Goal: Find contact information: Find contact information

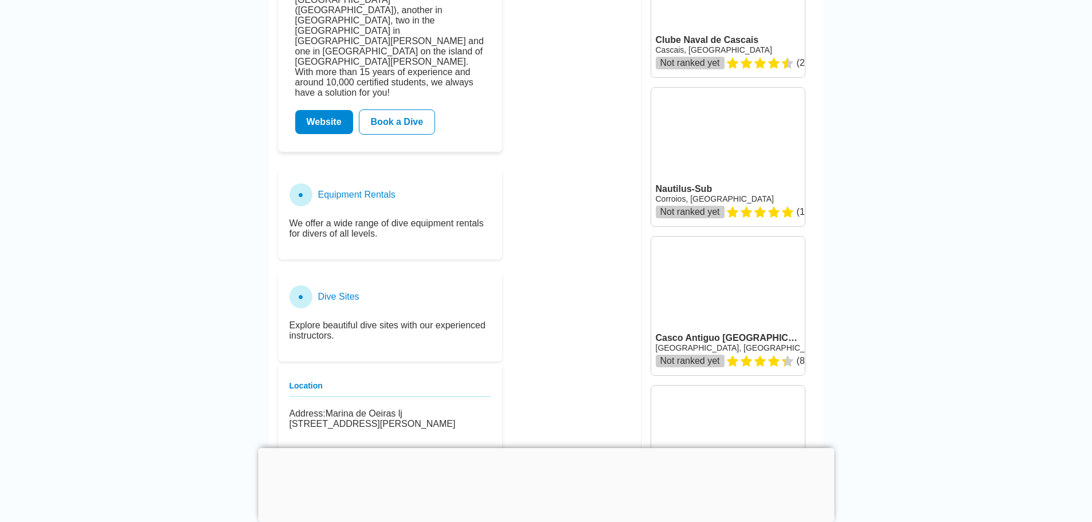
scroll to position [344, 0]
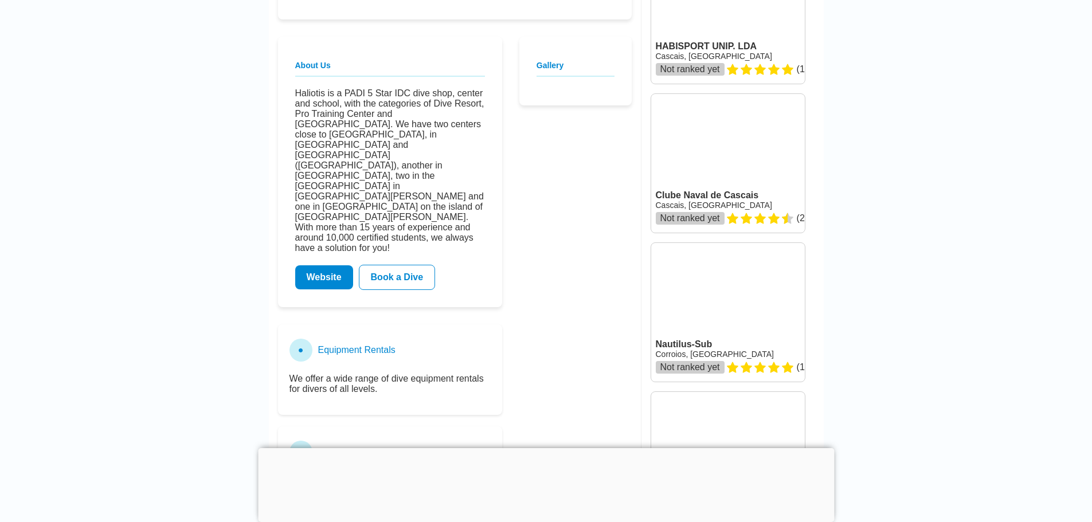
click at [552, 448] on div at bounding box center [546, 448] width 576 height 0
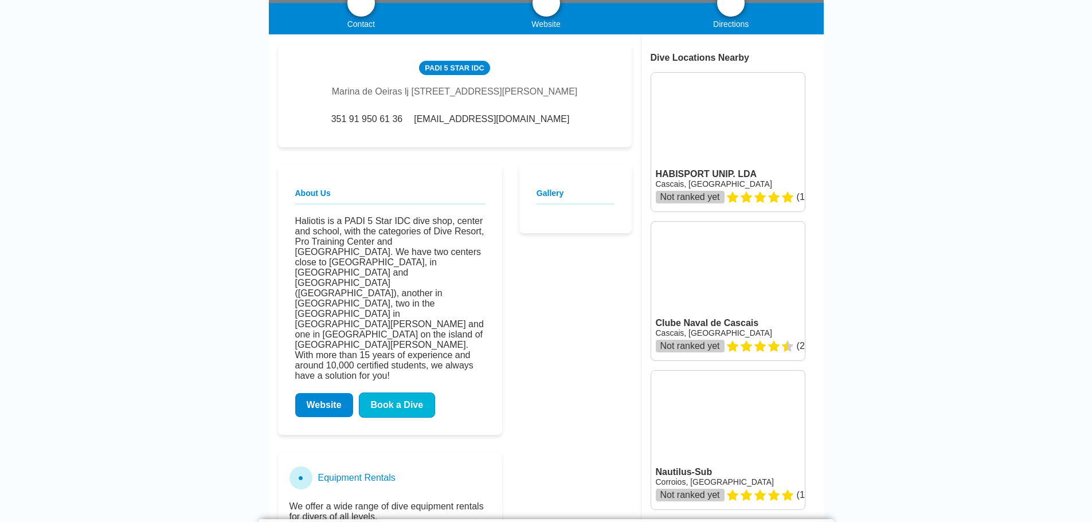
scroll to position [229, 0]
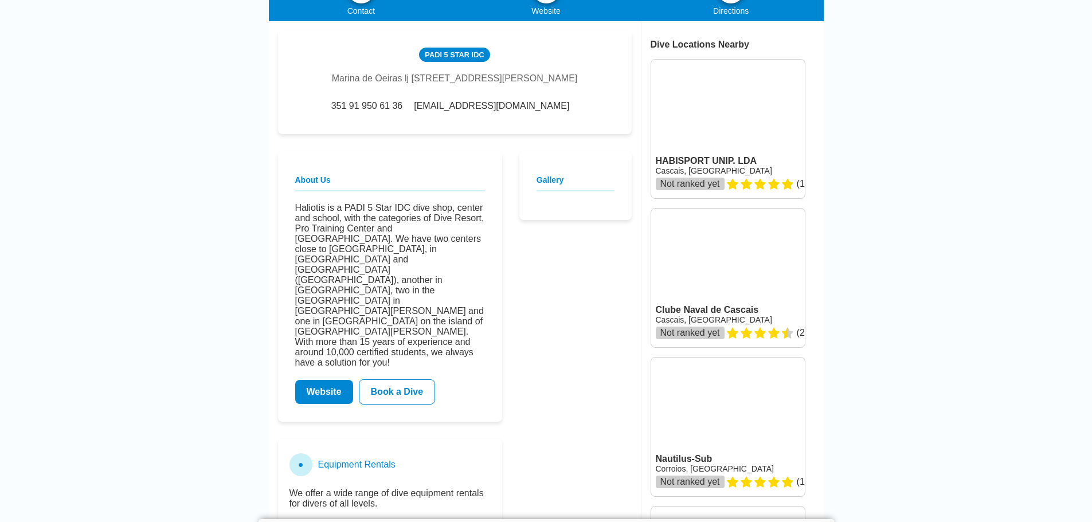
click at [333, 380] on link "Website" at bounding box center [324, 392] width 58 height 24
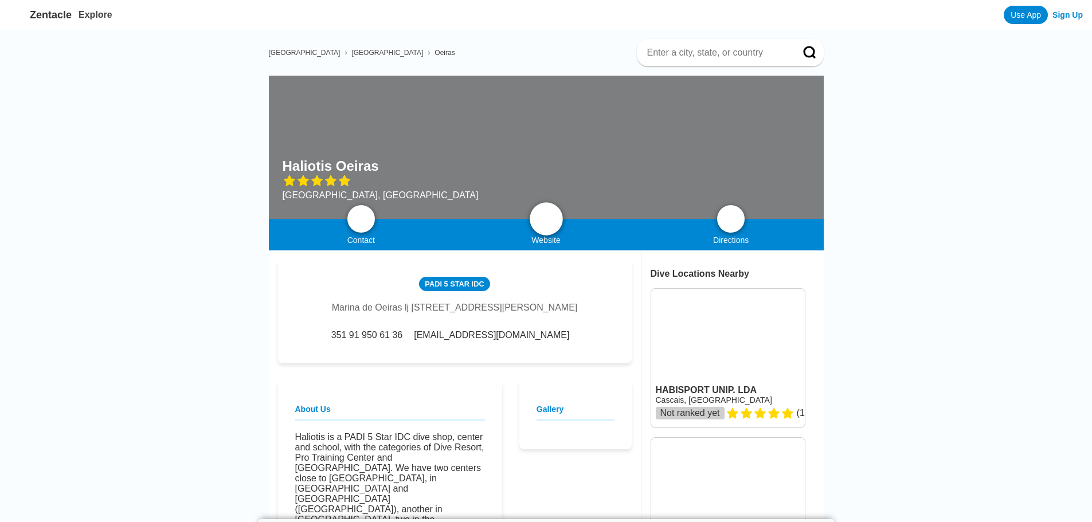
click at [544, 225] on img at bounding box center [547, 219] width 14 height 14
click at [545, 216] on img at bounding box center [547, 219] width 14 height 14
click at [544, 217] on img at bounding box center [547, 219] width 14 height 14
click at [448, 341] on span "[EMAIL_ADDRESS][DOMAIN_NAME]" at bounding box center [491, 335] width 155 height 10
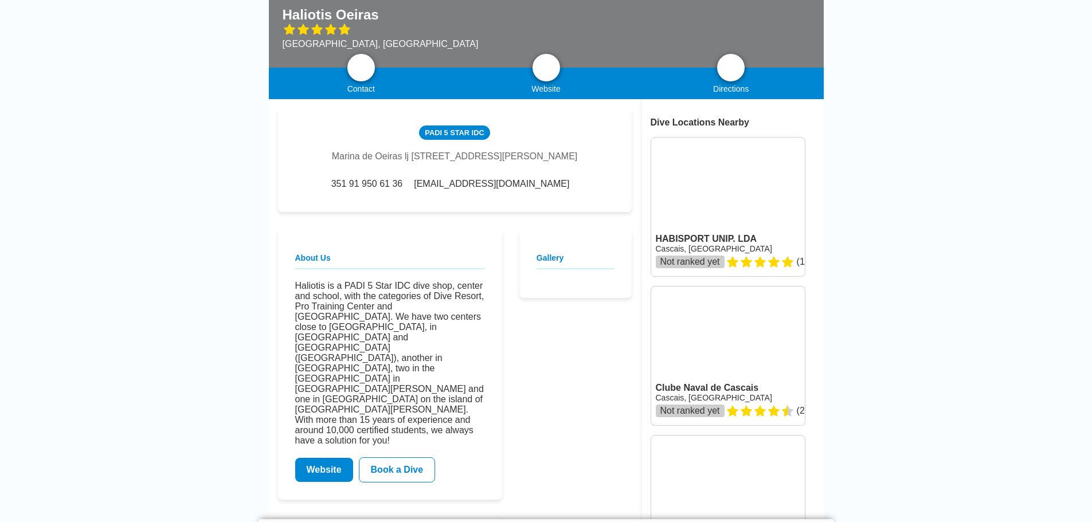
scroll to position [172, 0]
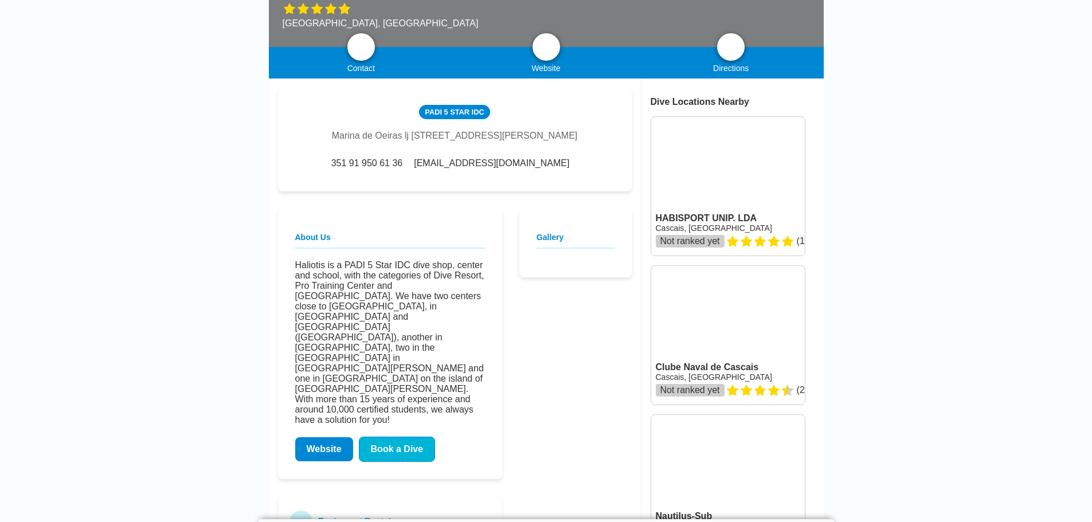
click at [381, 437] on link "Book a Dive" at bounding box center [397, 449] width 77 height 25
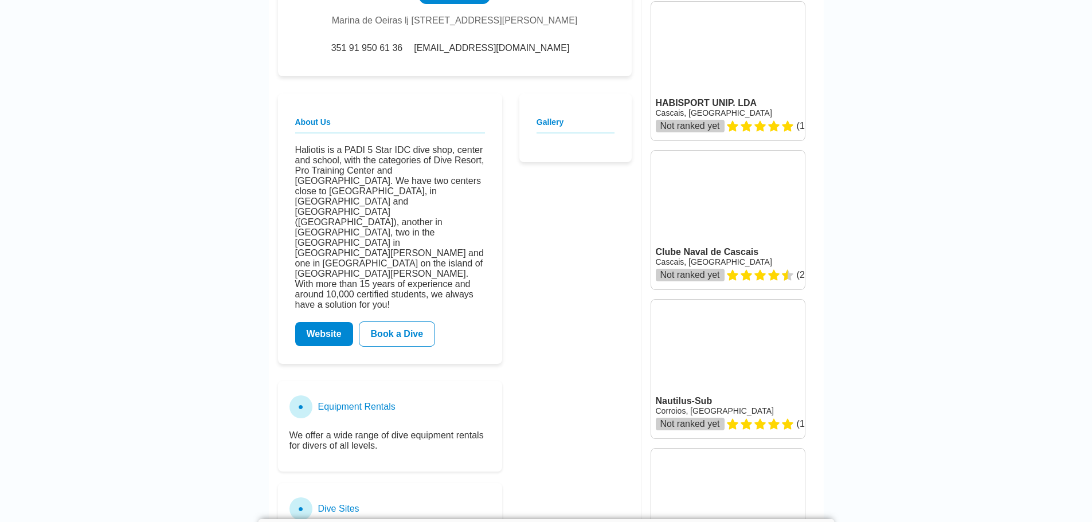
scroll to position [287, 0]
click at [327, 323] on link "Website" at bounding box center [324, 335] width 58 height 24
click at [406, 322] on link "Book a Dive" at bounding box center [397, 334] width 77 height 25
drag, startPoint x: 406, startPoint y: 292, endPoint x: 364, endPoint y: 221, distance: 83.0
click at [364, 221] on p "Haliotis is a PADI 5 Star IDC dive shop, center and school, with the categories…" at bounding box center [390, 228] width 190 height 165
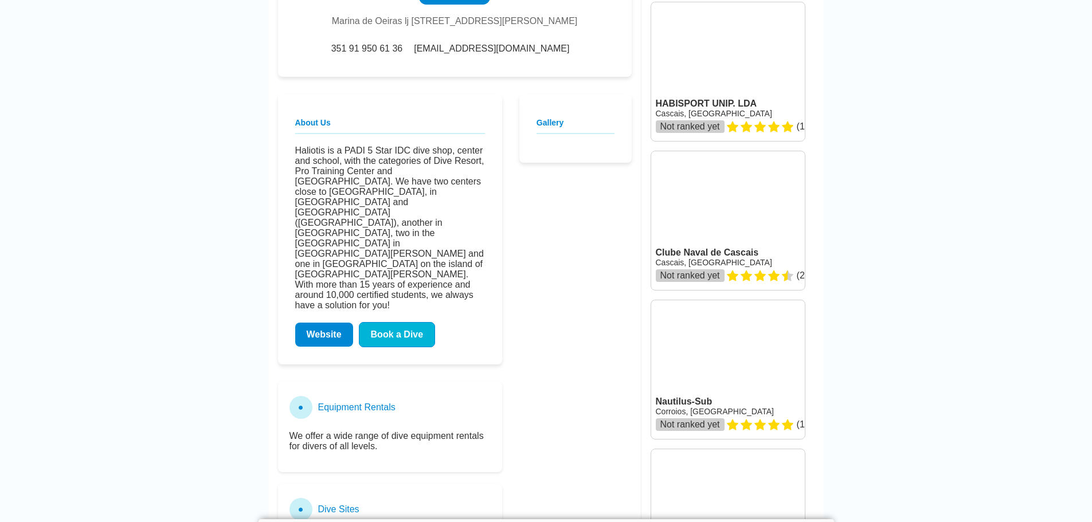
click at [398, 322] on link "Book a Dive" at bounding box center [397, 334] width 77 height 25
click at [411, 322] on link "Book a Dive" at bounding box center [397, 334] width 77 height 25
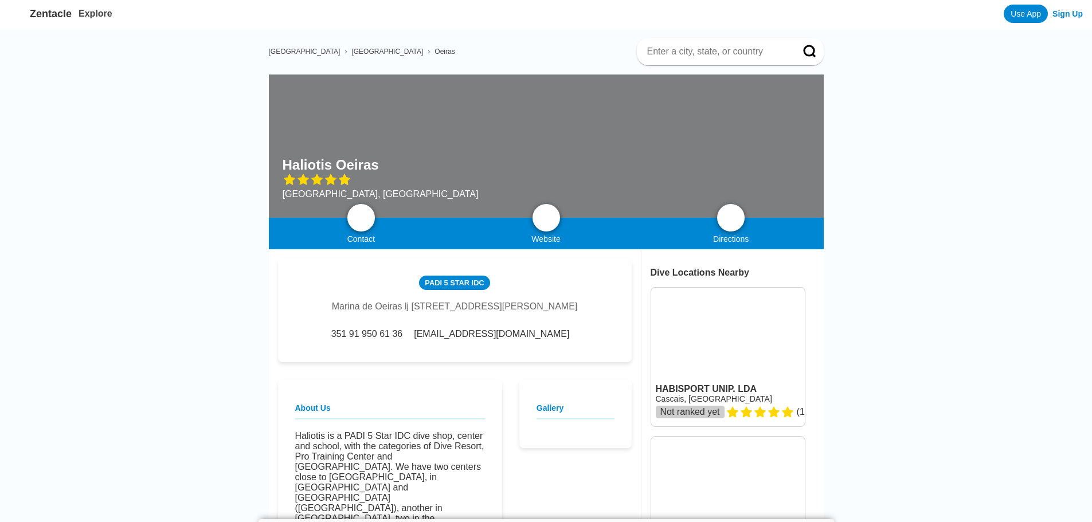
scroll to position [0, 0]
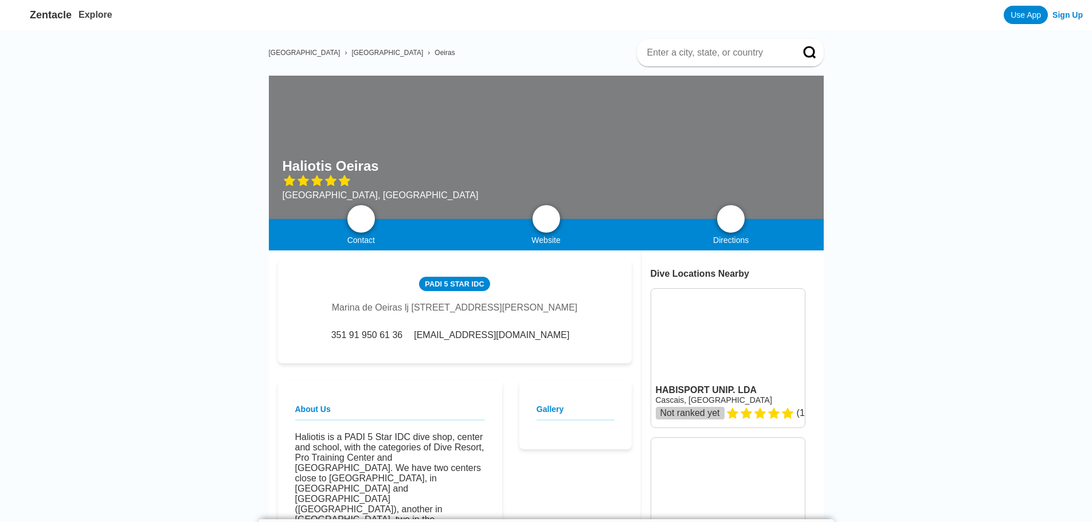
click at [435, 51] on span "Oeiras" at bounding box center [445, 53] width 20 height 8
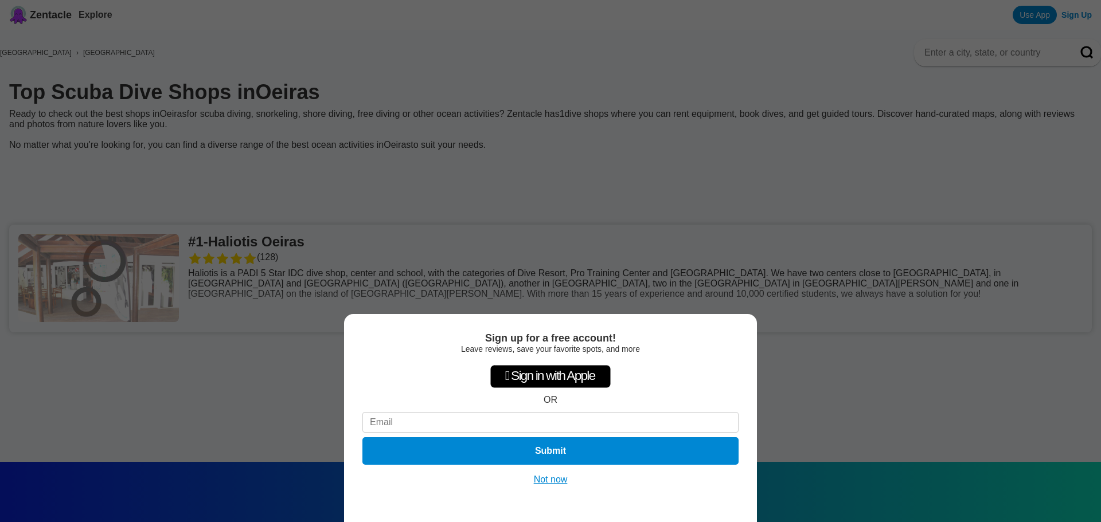
click at [620, 270] on div "Sign up for a free account! Leave reviews, save your favorite spots, and more …" at bounding box center [550, 261] width 1101 height 522
drag, startPoint x: 552, startPoint y: 475, endPoint x: 546, endPoint y: 464, distance: 12.3
click at [553, 475] on button "Not now" at bounding box center [550, 479] width 41 height 11
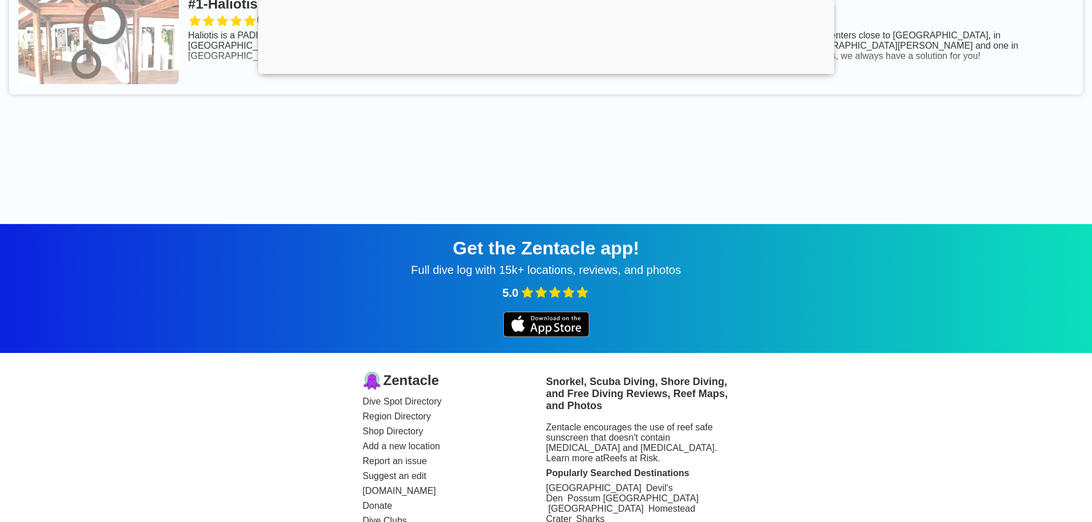
scroll to position [97, 0]
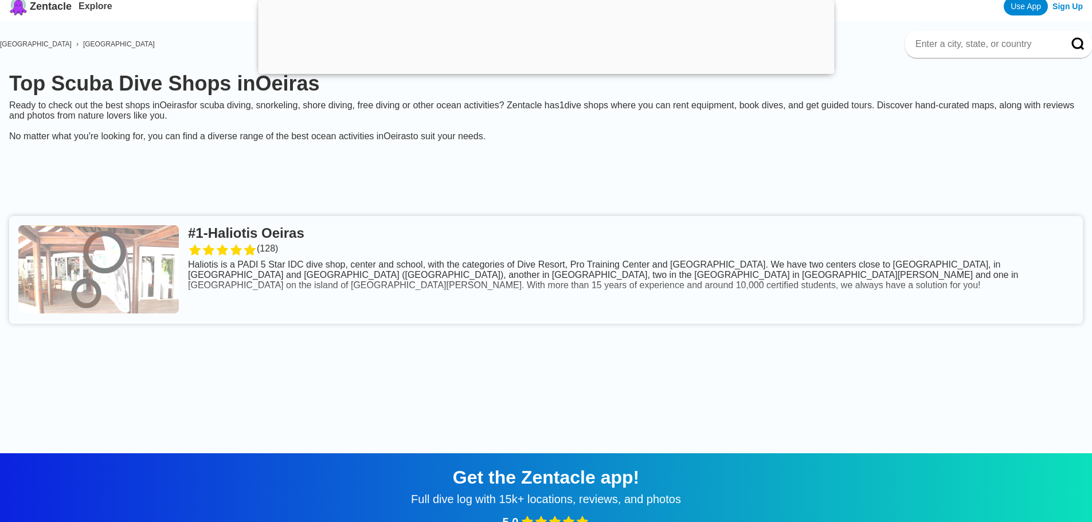
click at [347, 284] on link at bounding box center [546, 270] width 1074 height 108
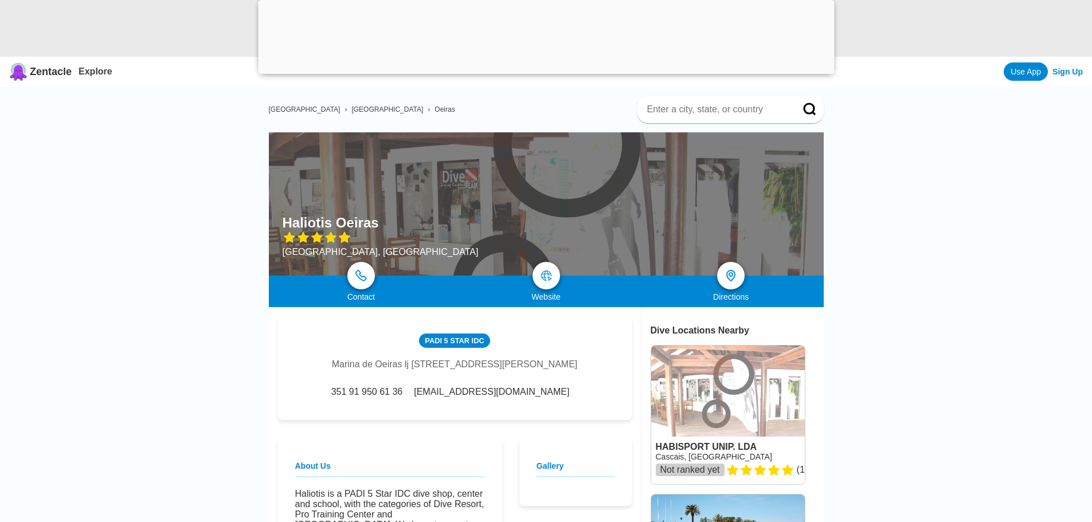
scroll to position [57, 0]
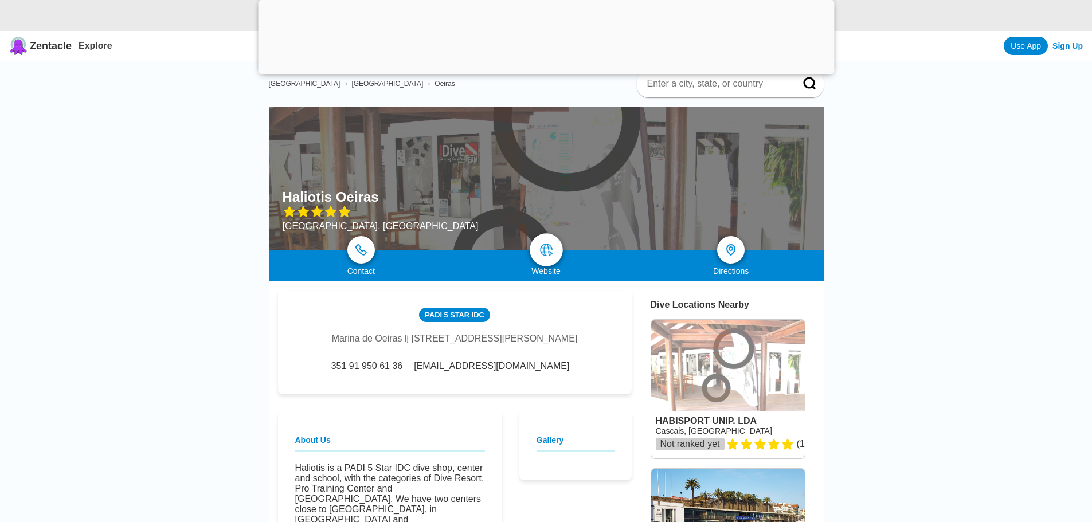
click at [545, 255] on img at bounding box center [547, 250] width 14 height 14
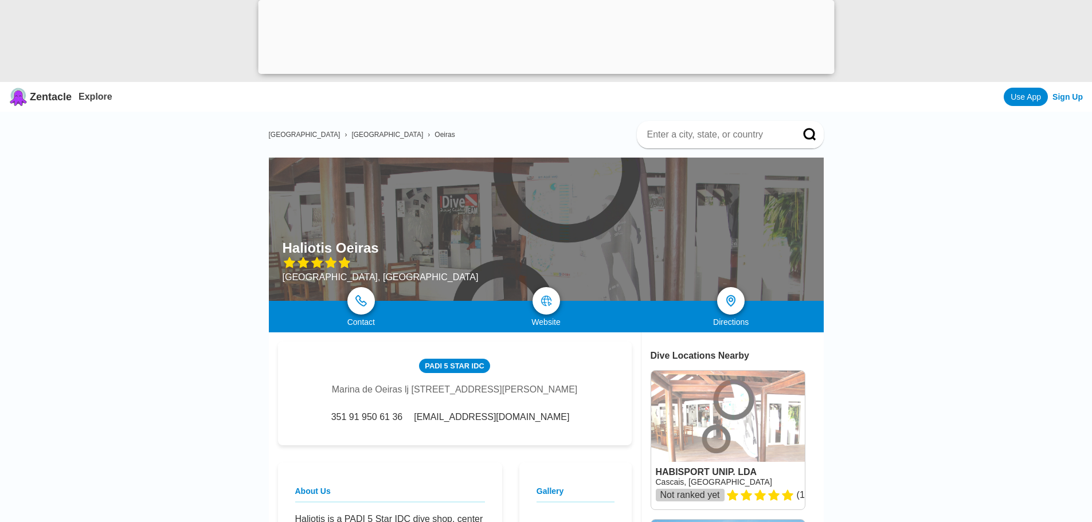
scroll to position [0, 0]
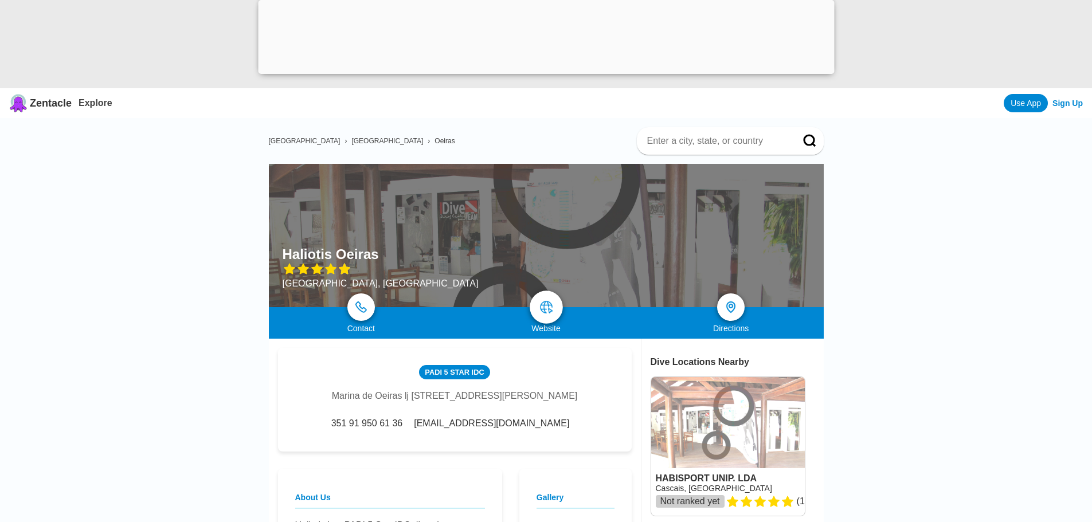
click at [550, 308] on img at bounding box center [547, 307] width 14 height 14
drag, startPoint x: 550, startPoint y: 308, endPoint x: 520, endPoint y: 419, distance: 114.8
click at [520, 423] on span "[EMAIL_ADDRESS][DOMAIN_NAME]" at bounding box center [491, 424] width 155 height 10
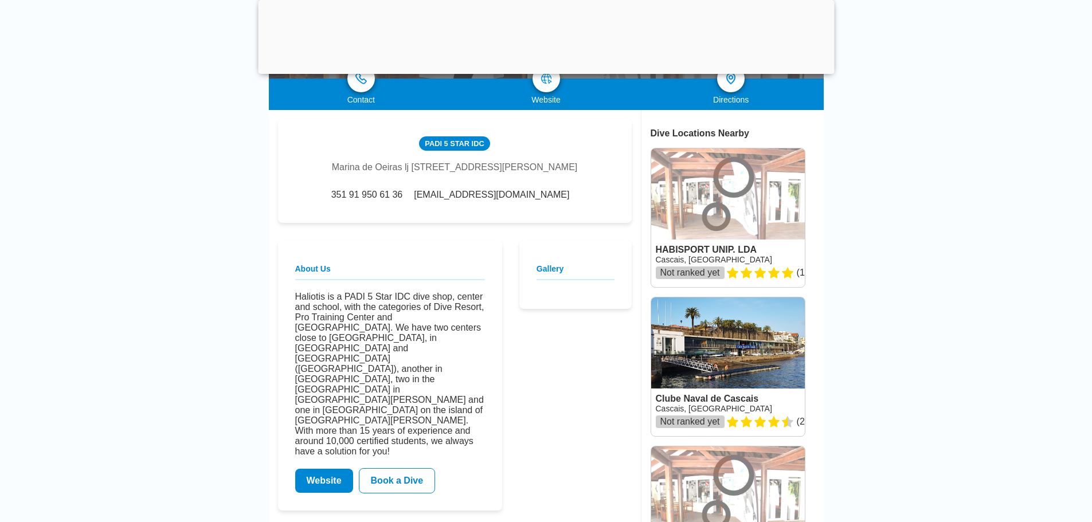
scroll to position [229, 0]
click at [323, 468] on link "Website" at bounding box center [324, 480] width 58 height 24
click at [324, 468] on link "Website" at bounding box center [324, 480] width 58 height 24
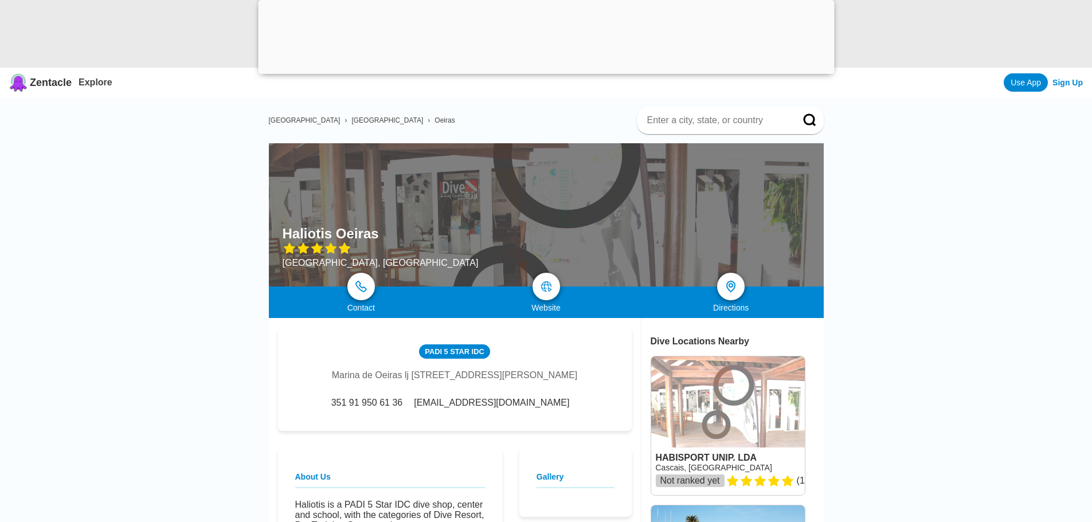
scroll to position [0, 0]
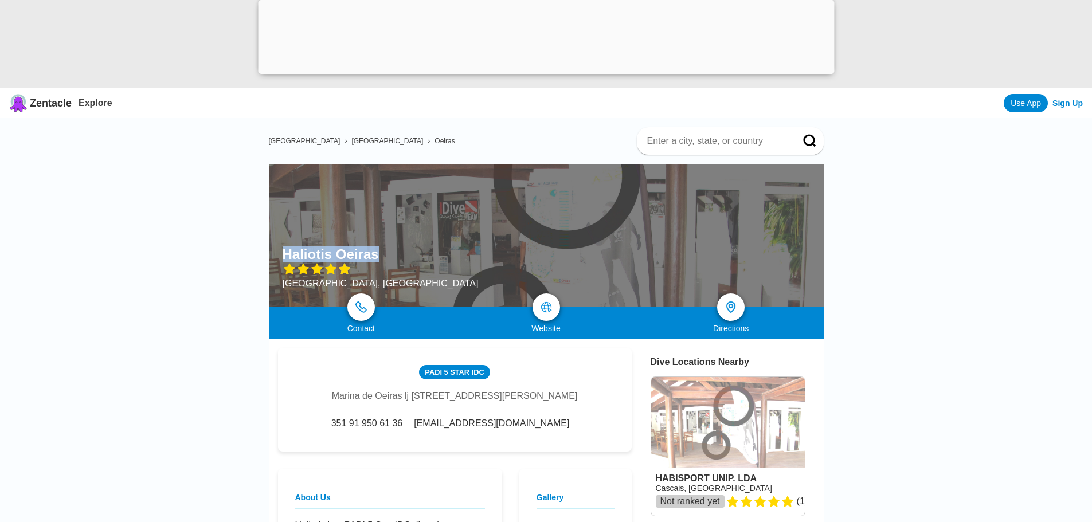
drag, startPoint x: 376, startPoint y: 255, endPoint x: 278, endPoint y: 251, distance: 98.2
click at [278, 251] on div "Haliotis Oeiras Oeiras, [GEOGRAPHIC_DATA]" at bounding box center [546, 235] width 555 height 143
copy div "Haliotis Oeiras"
